Goal: Information Seeking & Learning: Check status

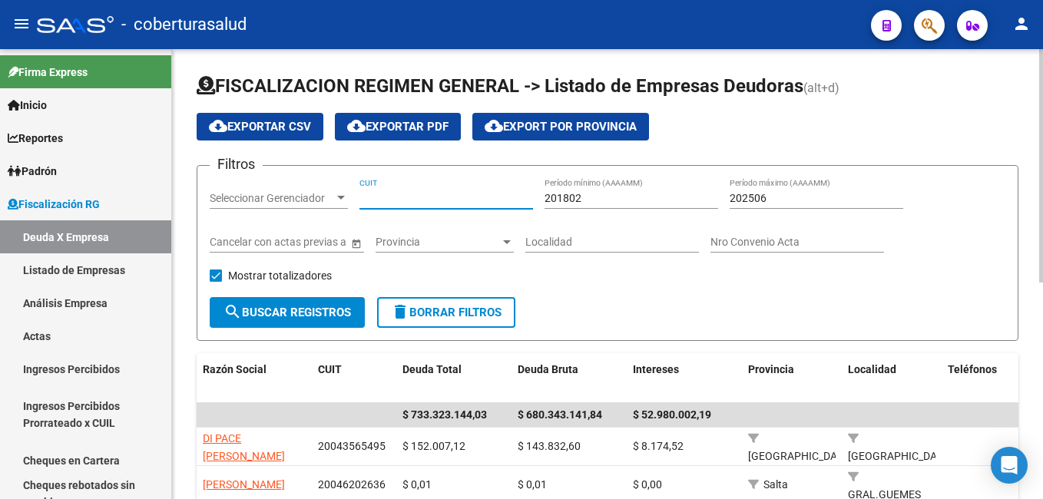
click at [368, 197] on input "CUIT" at bounding box center [446, 198] width 174 height 13
paste input "30-67540406-9"
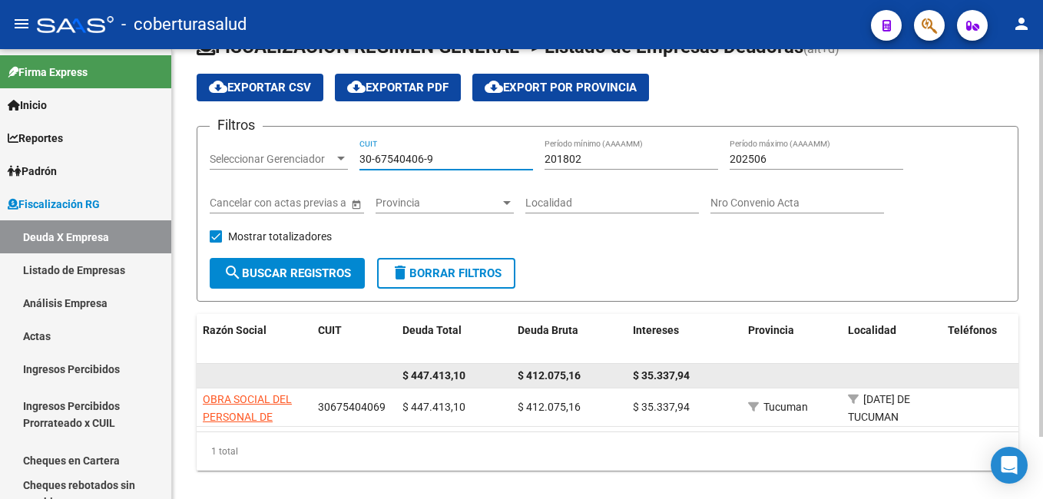
scroll to position [72, 0]
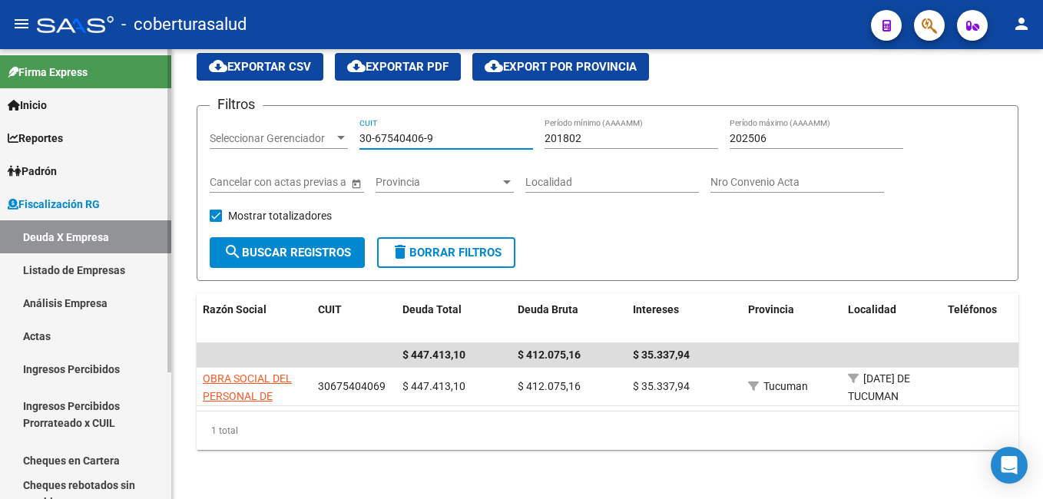
type input "30-67540406-9"
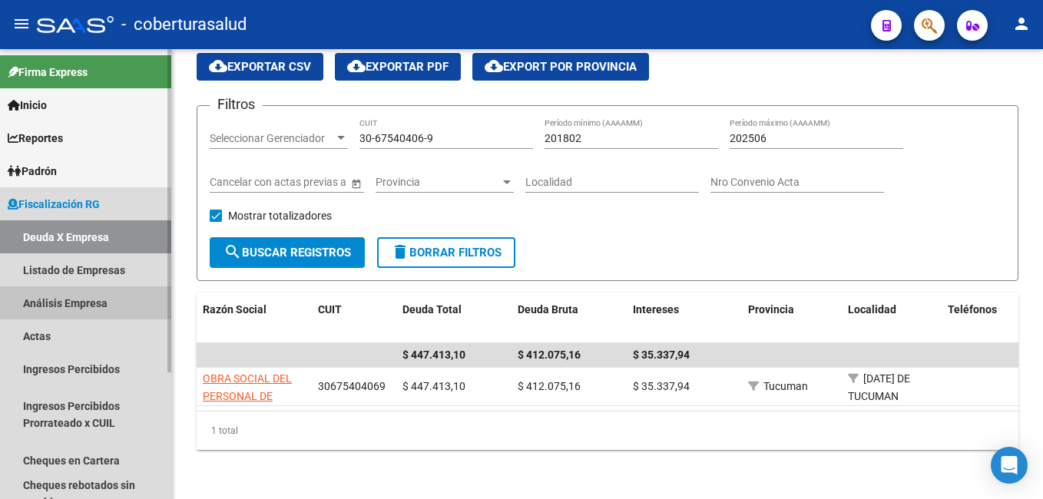
click at [33, 295] on link "Análisis Empresa" at bounding box center [85, 302] width 171 height 33
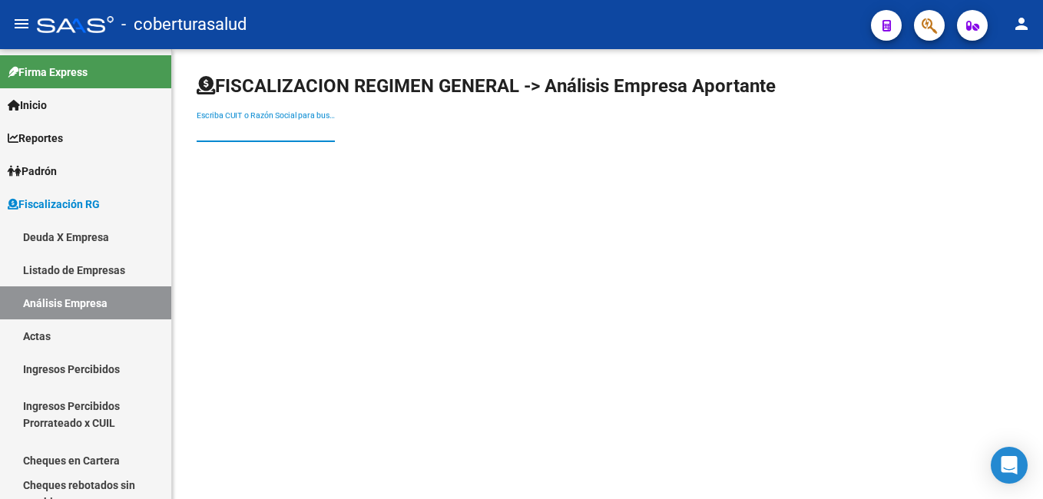
click at [240, 130] on input "Escriba CUIT o Razón Social para buscar" at bounding box center [266, 130] width 138 height 13
paste input "30675404069"
type input "30675404069"
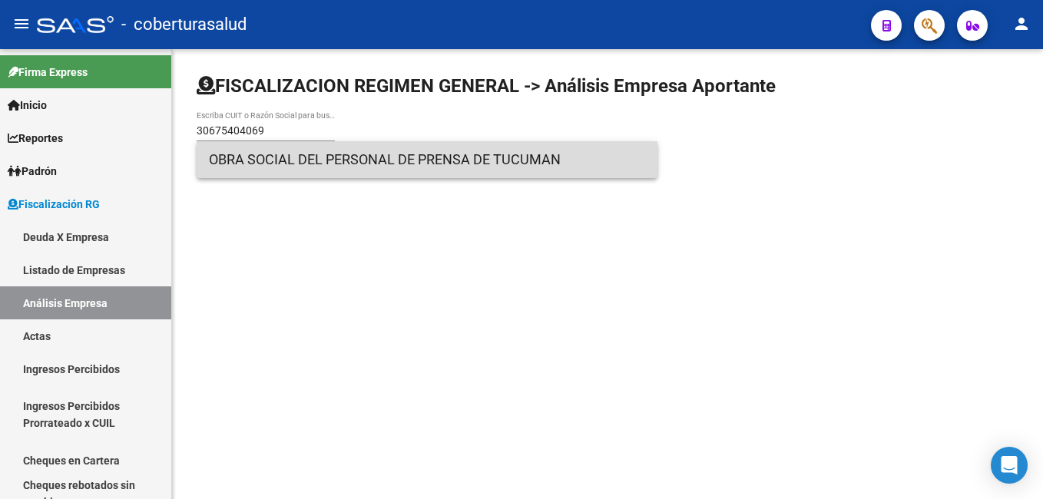
click at [291, 160] on span "OBRA SOCIAL DEL PERSONAL DE PRENSA DE TUCUMAN" at bounding box center [427, 159] width 436 height 37
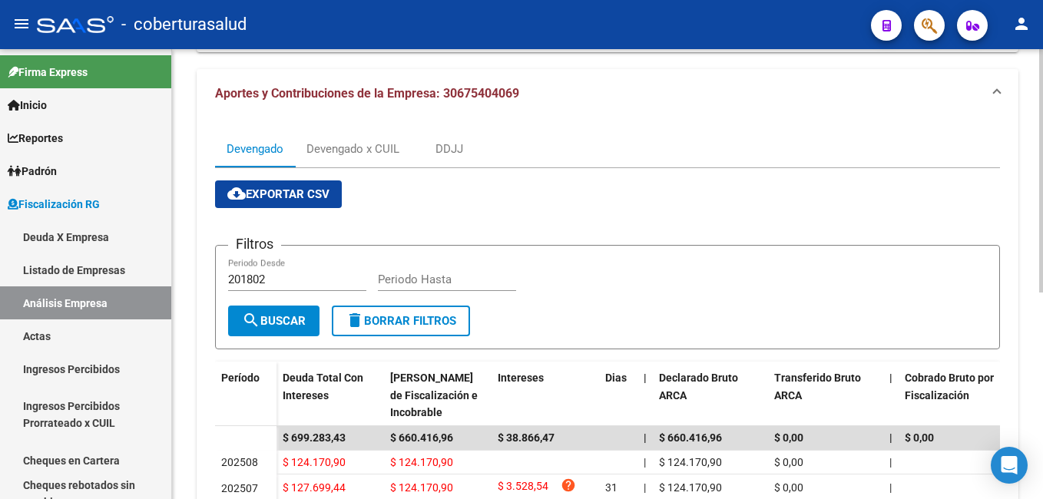
scroll to position [151, 0]
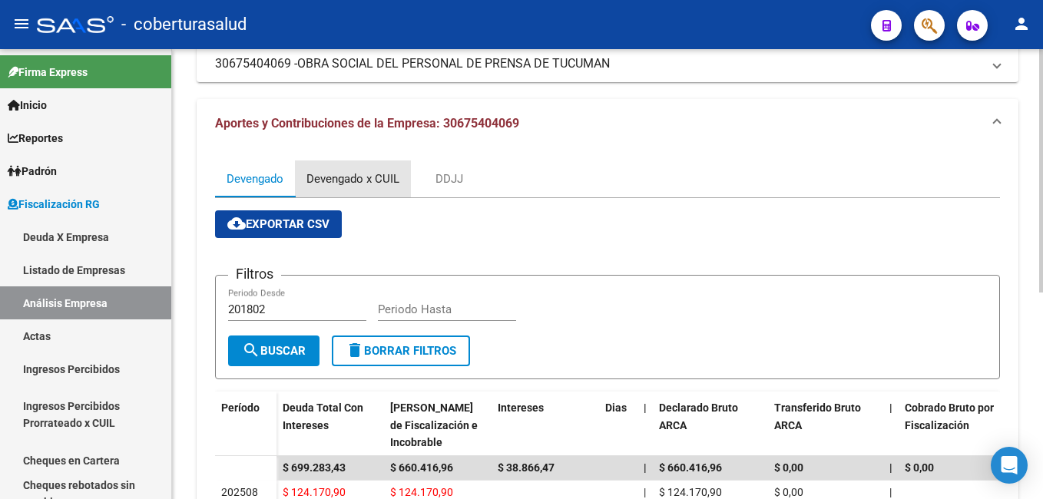
click at [326, 174] on div "Devengado x CUIL" at bounding box center [352, 178] width 93 height 17
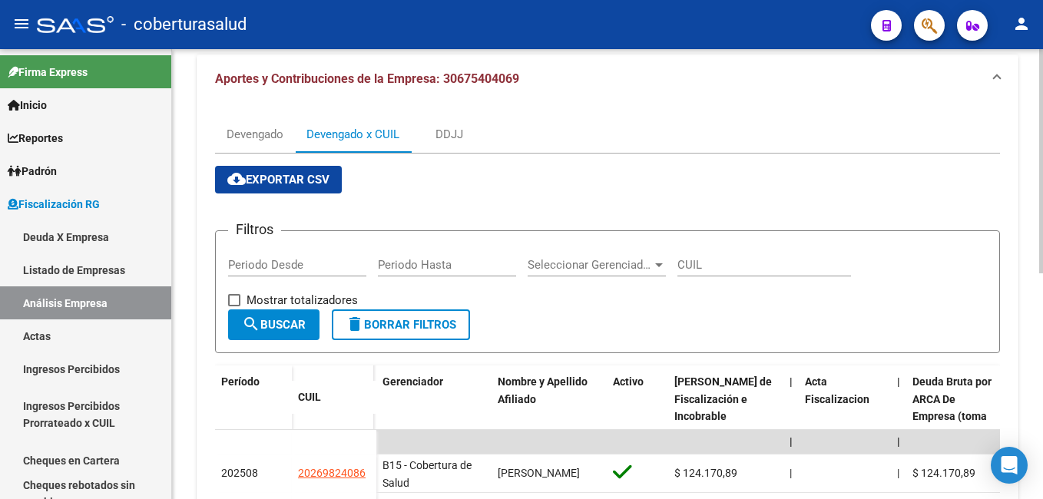
scroll to position [230, 0]
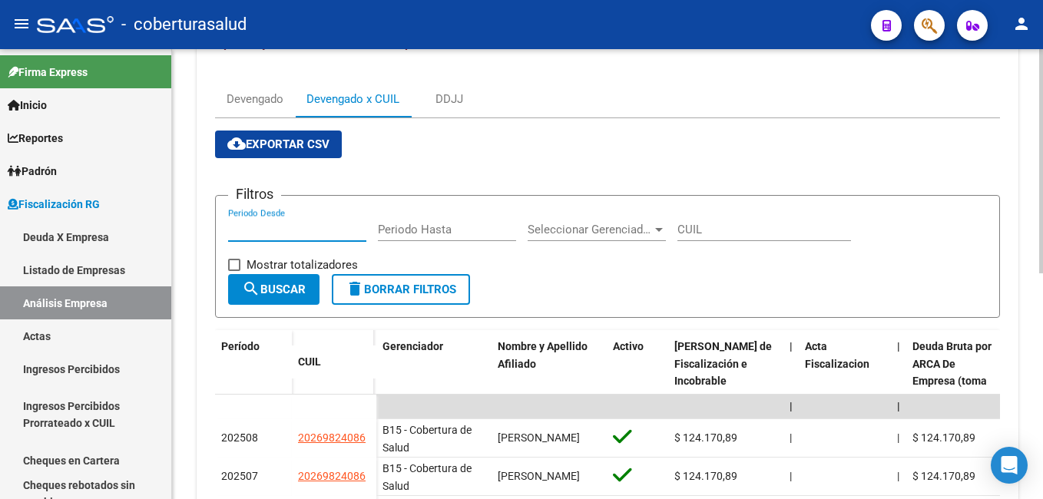
click at [250, 228] on input "Periodo Desde" at bounding box center [297, 230] width 138 height 14
type input "202508"
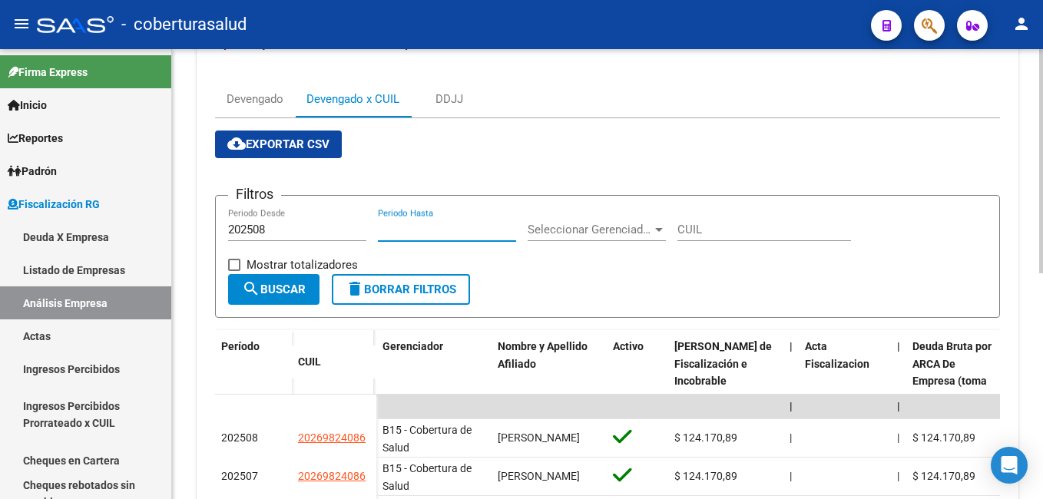
click at [395, 233] on input "Periodo Hasta" at bounding box center [447, 230] width 138 height 14
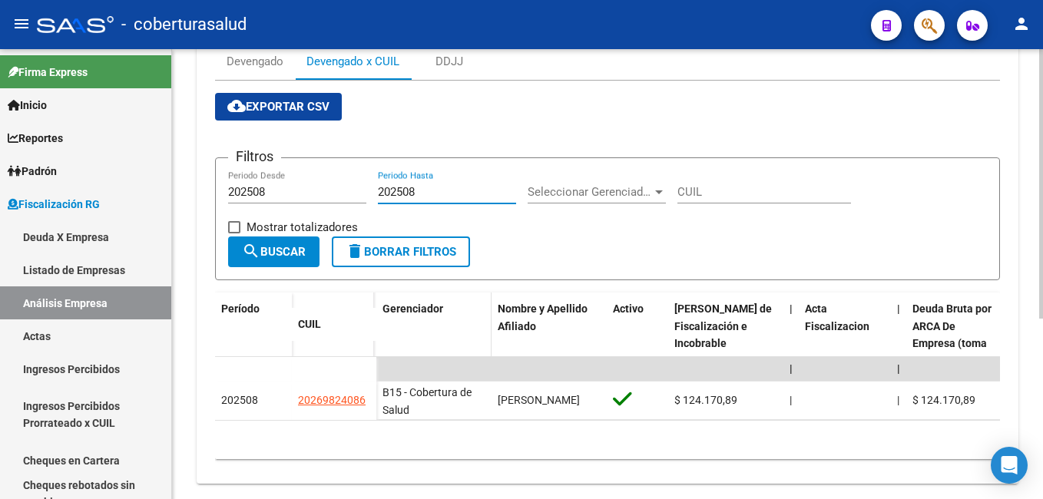
scroll to position [301, 0]
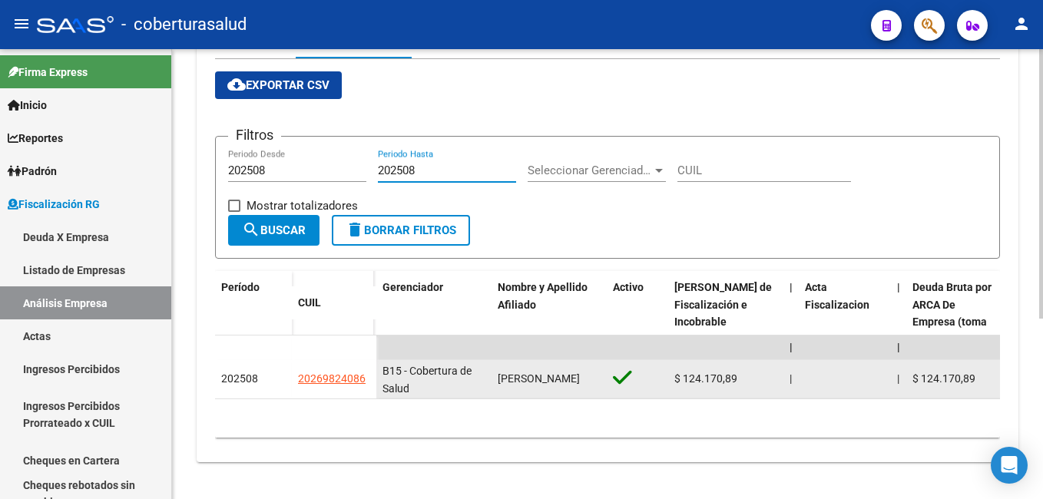
type input "202508"
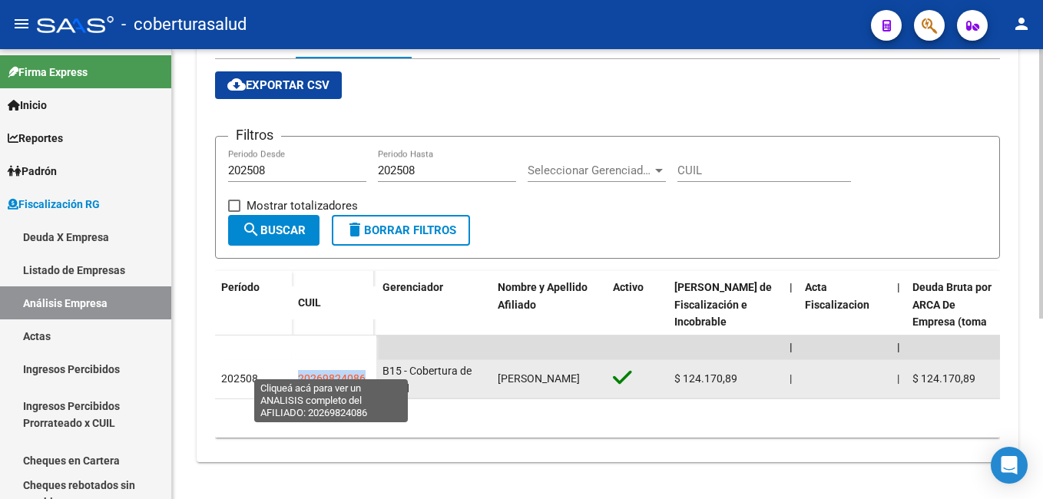
drag, startPoint x: 295, startPoint y: 366, endPoint x: 363, endPoint y: 370, distance: 68.4
click at [363, 370] on datatable-body-cell "20269824086" at bounding box center [334, 379] width 84 height 38
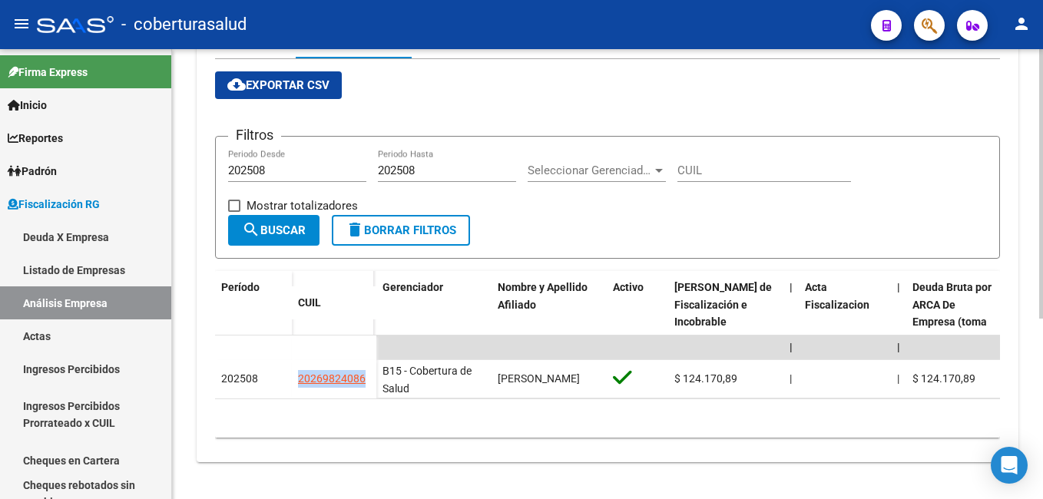
copy span "20269824086"
